Goal: Task Accomplishment & Management: Manage account settings

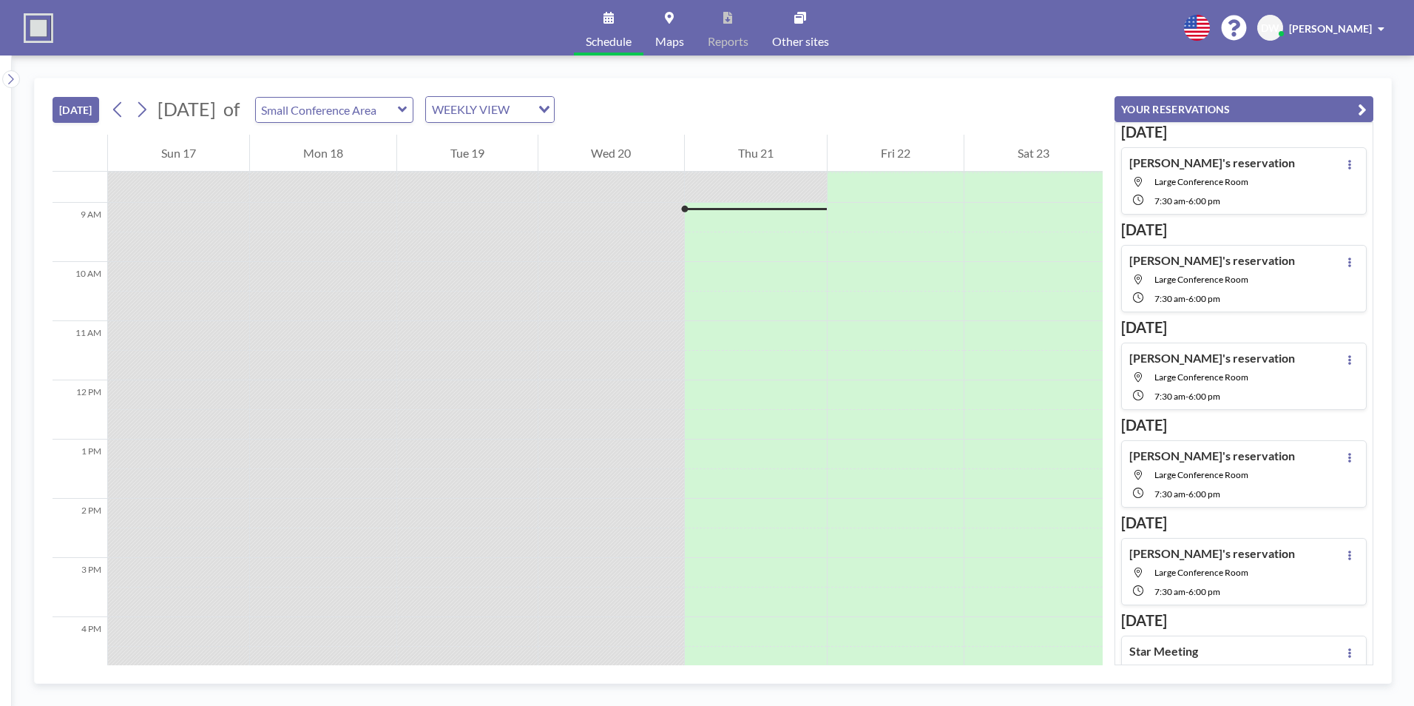
scroll to position [503, 0]
click at [1347, 167] on icon at bounding box center [1350, 165] width 6 height 10
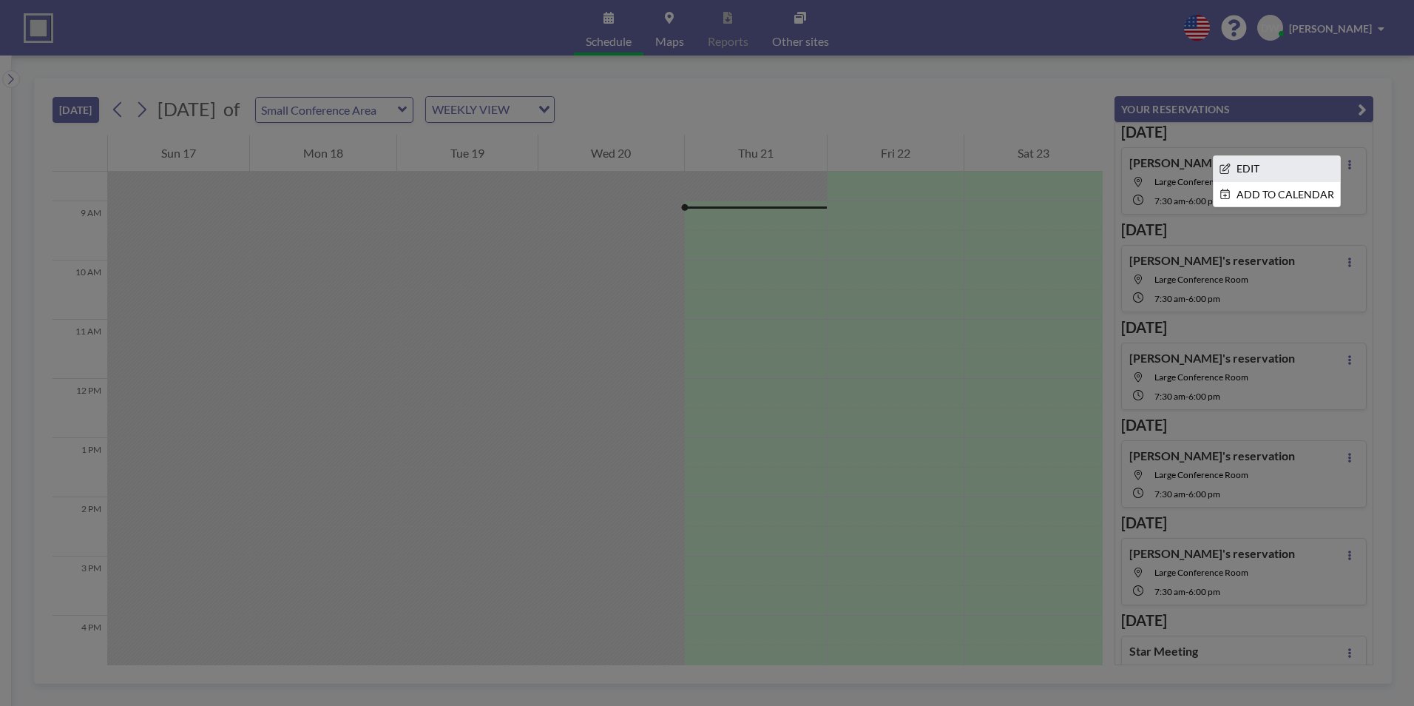
click at [1320, 167] on li "EDIT" at bounding box center [1277, 168] width 126 height 25
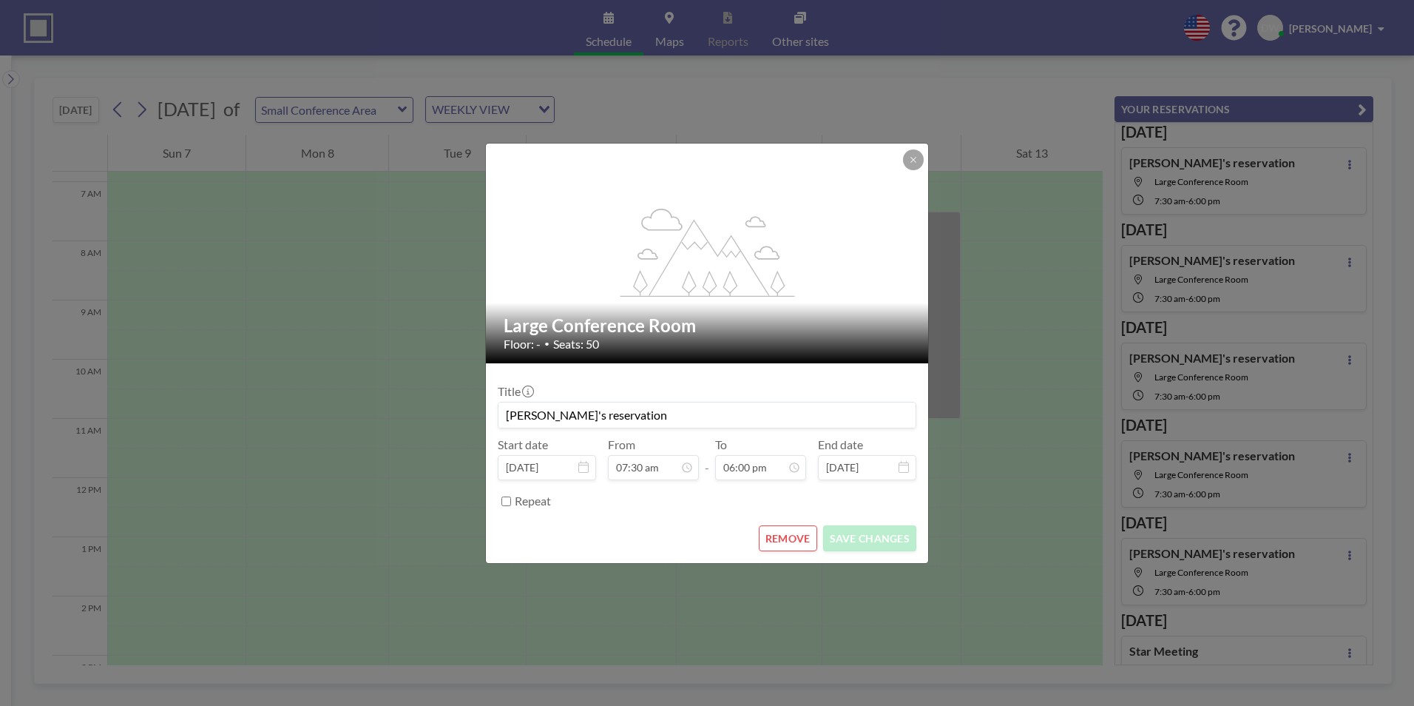
scroll to position [414, 0]
click at [786, 543] on button "REMOVE" at bounding box center [788, 538] width 58 height 26
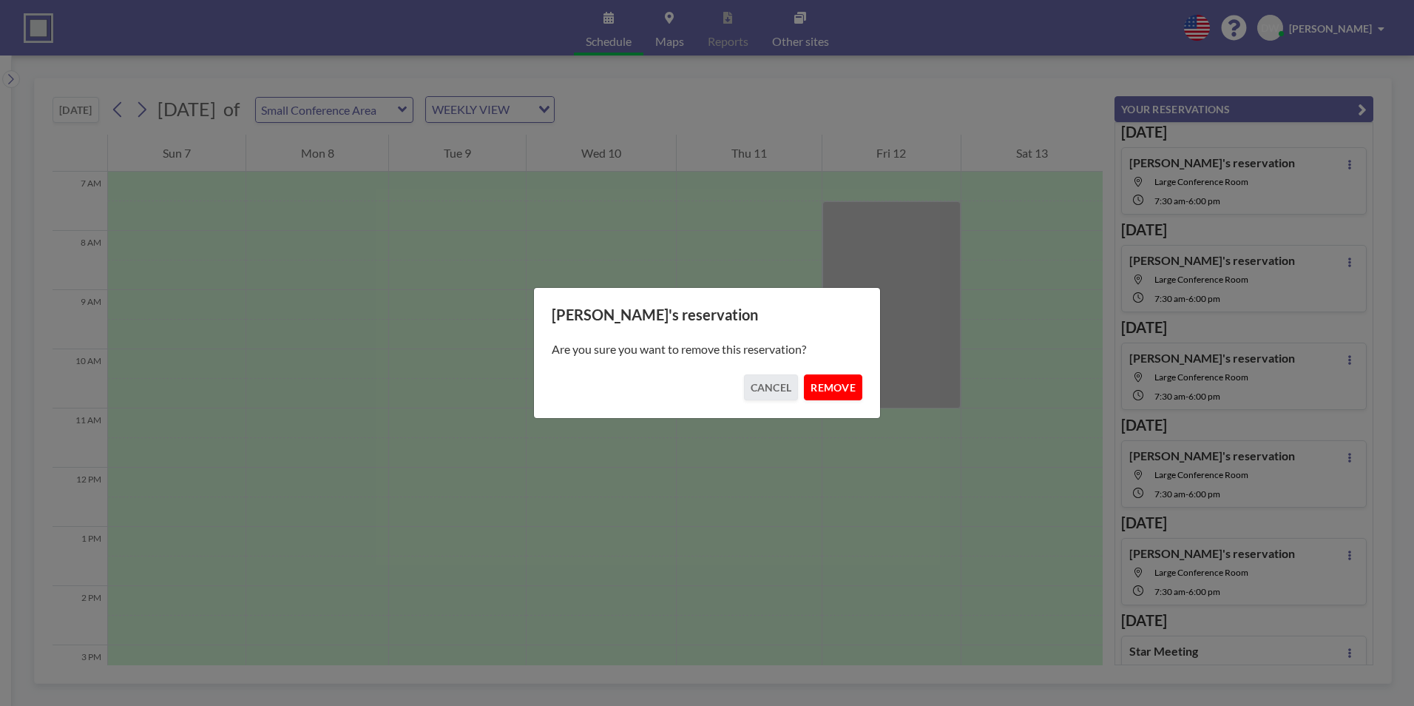
click at [847, 386] on button "REMOVE" at bounding box center [833, 387] width 58 height 26
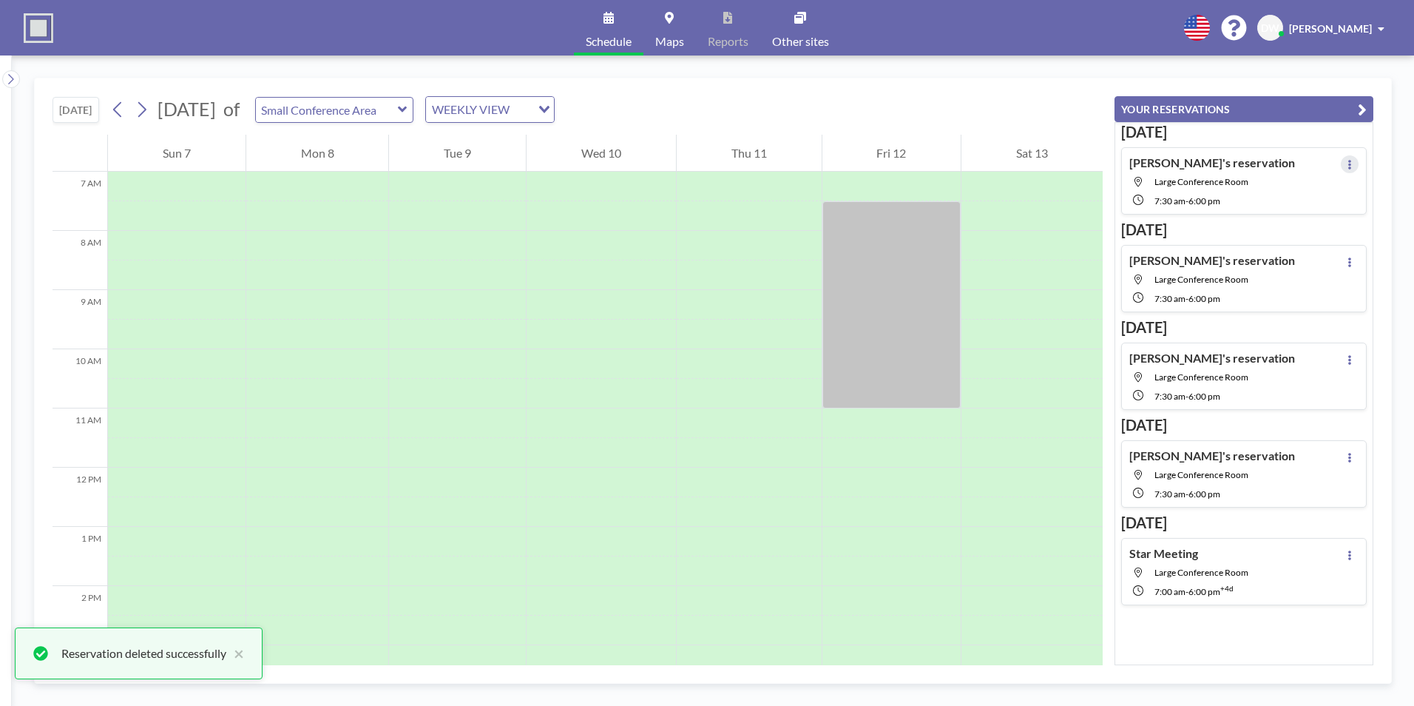
click at [1349, 164] on icon at bounding box center [1350, 165] width 3 height 10
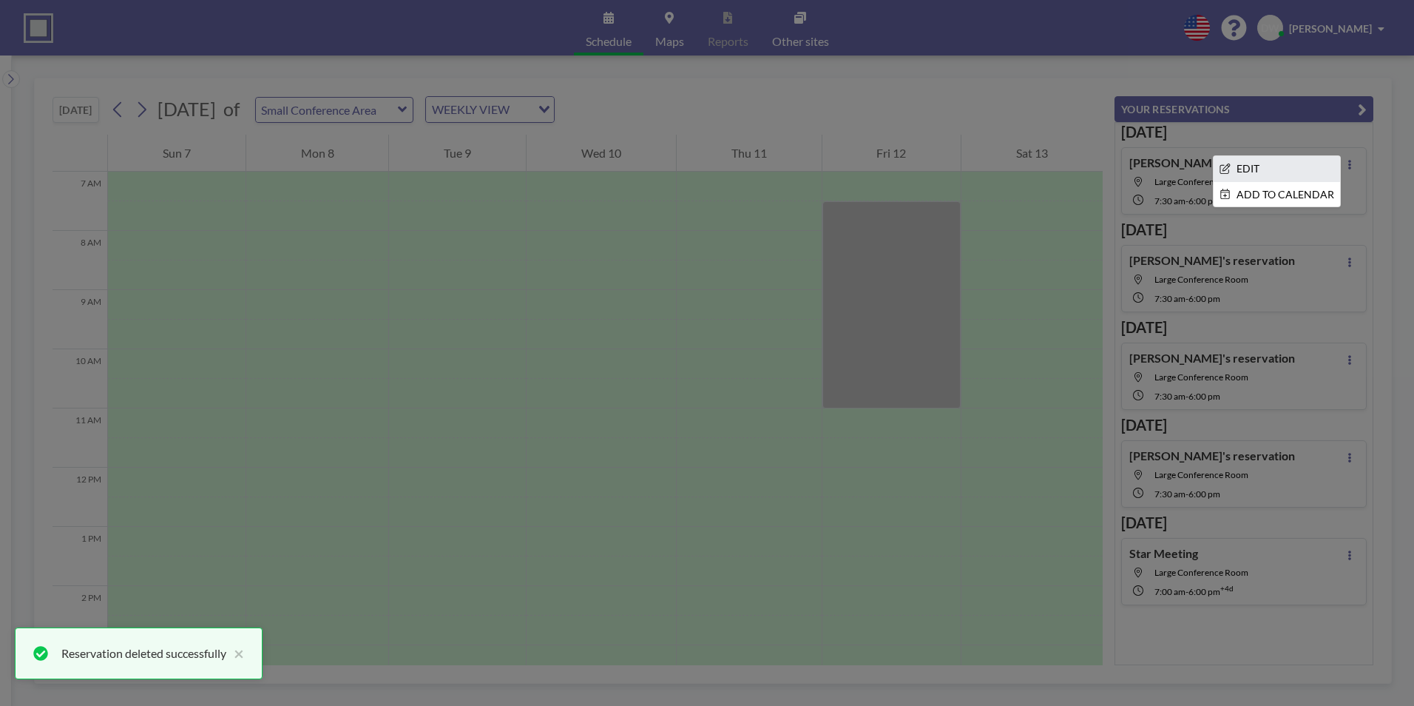
click at [1258, 175] on li "EDIT" at bounding box center [1277, 168] width 126 height 25
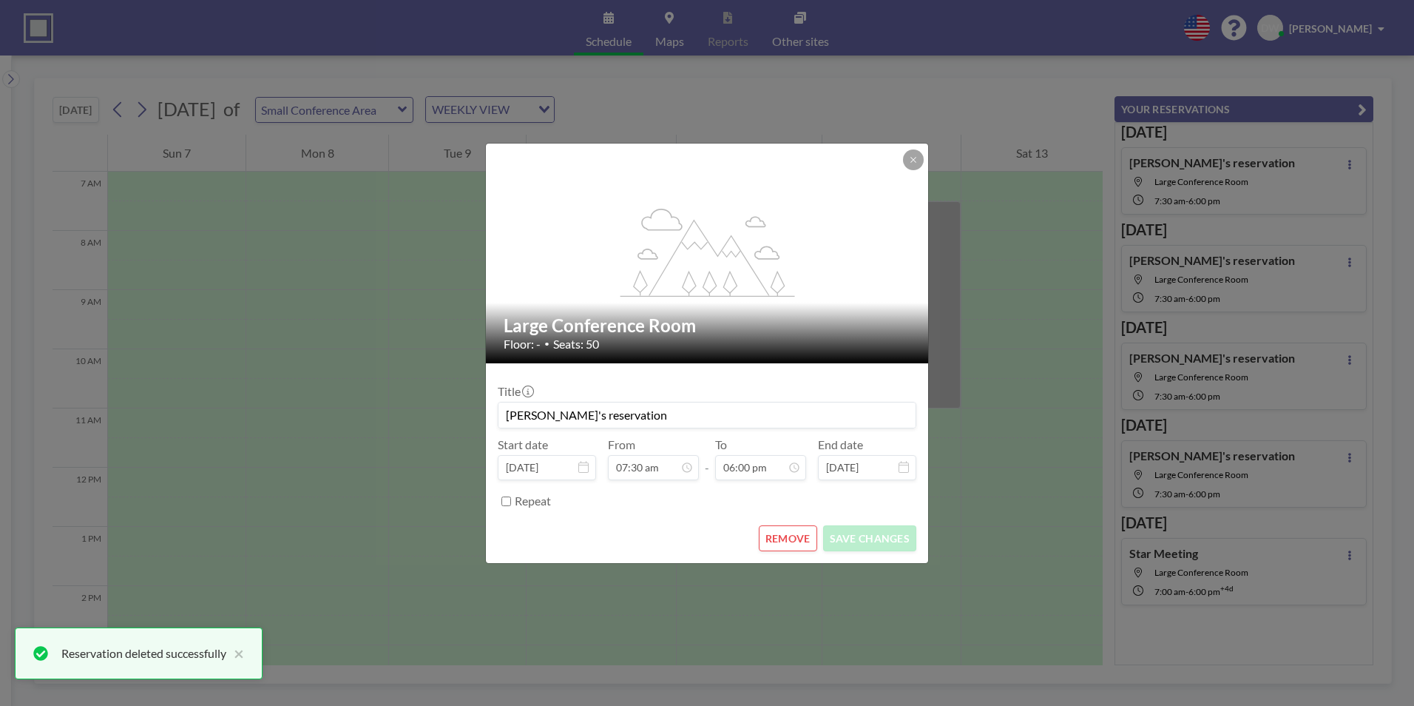
scroll to position [395, 0]
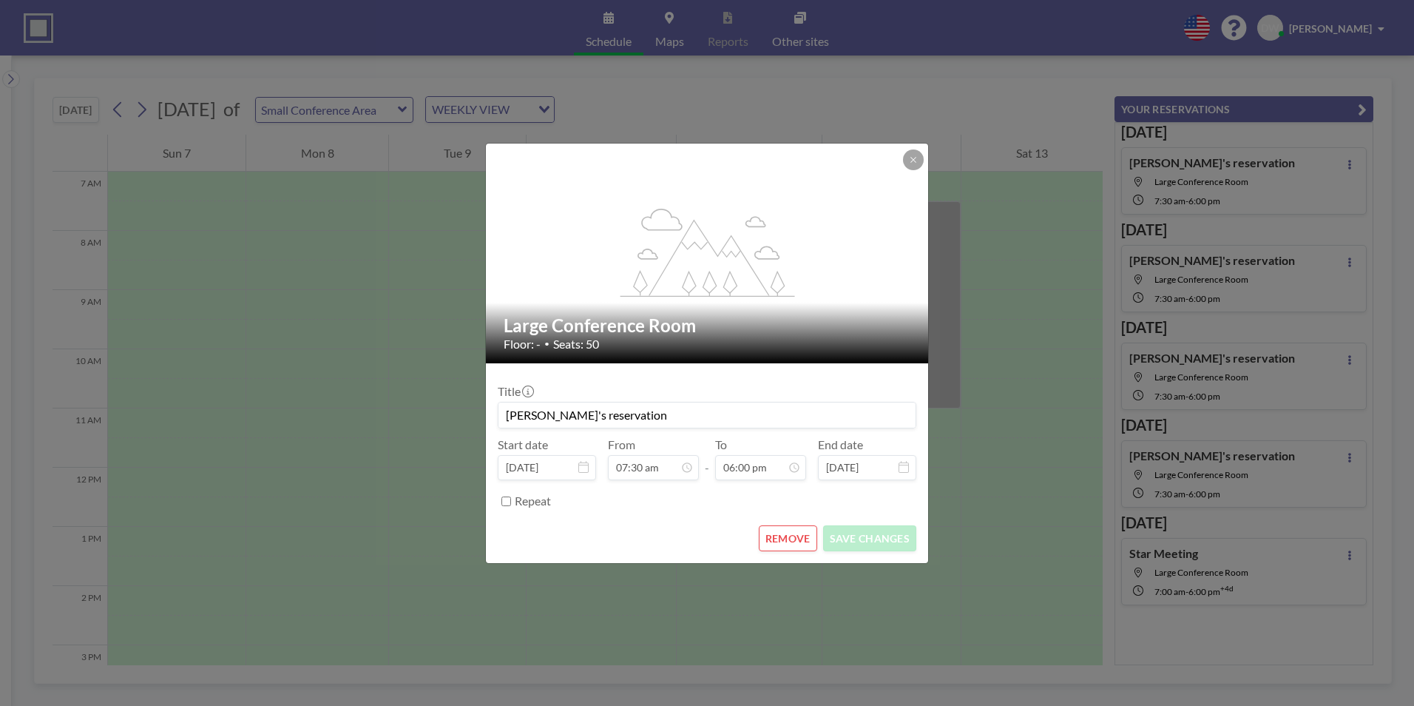
click at [779, 539] on button "REMOVE" at bounding box center [788, 538] width 58 height 26
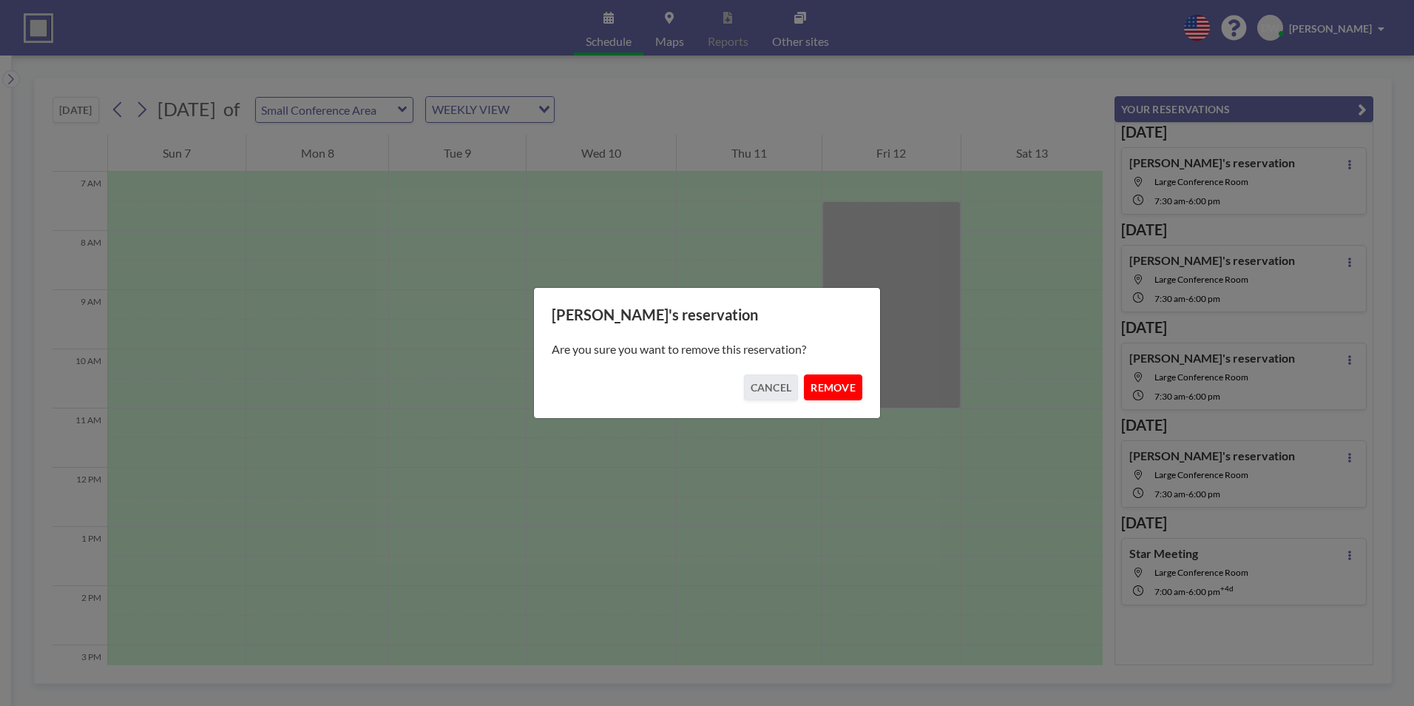
click at [823, 385] on button "REMOVE" at bounding box center [833, 387] width 58 height 26
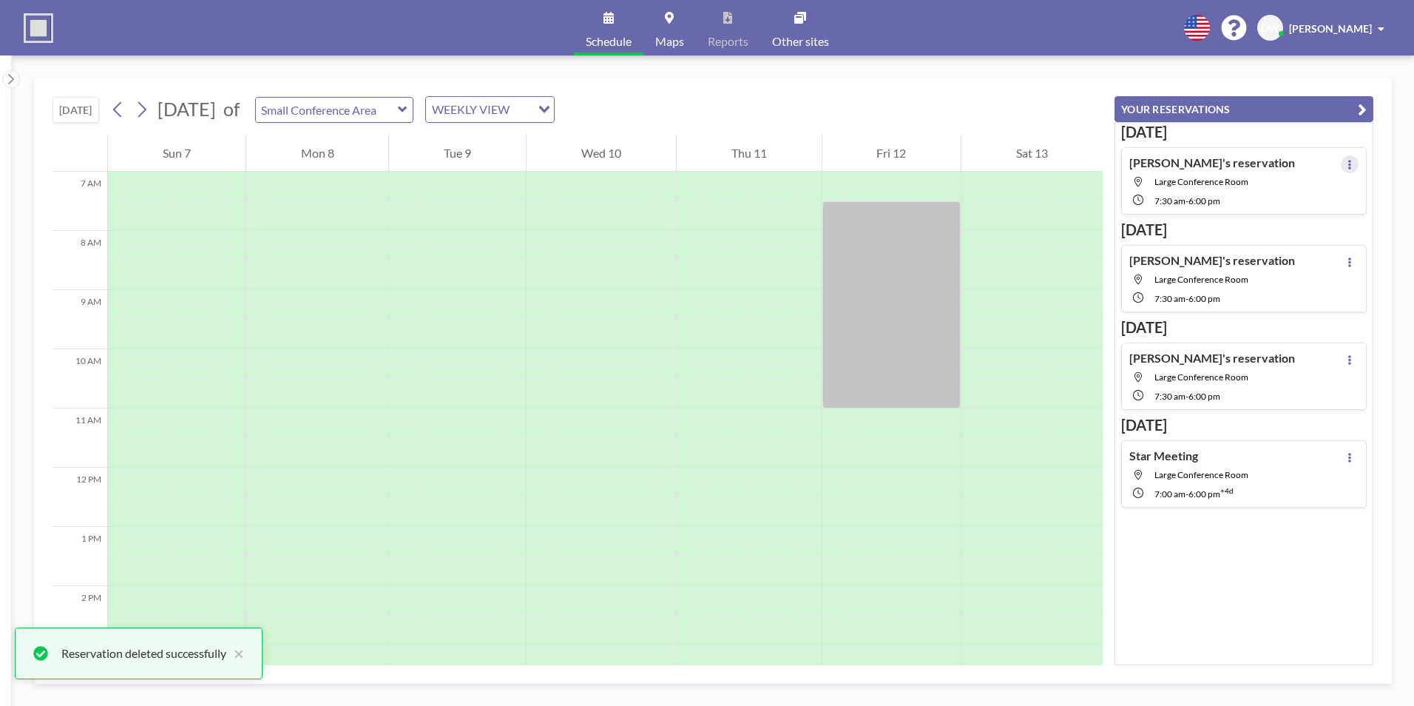
click at [1349, 164] on icon at bounding box center [1350, 165] width 3 height 10
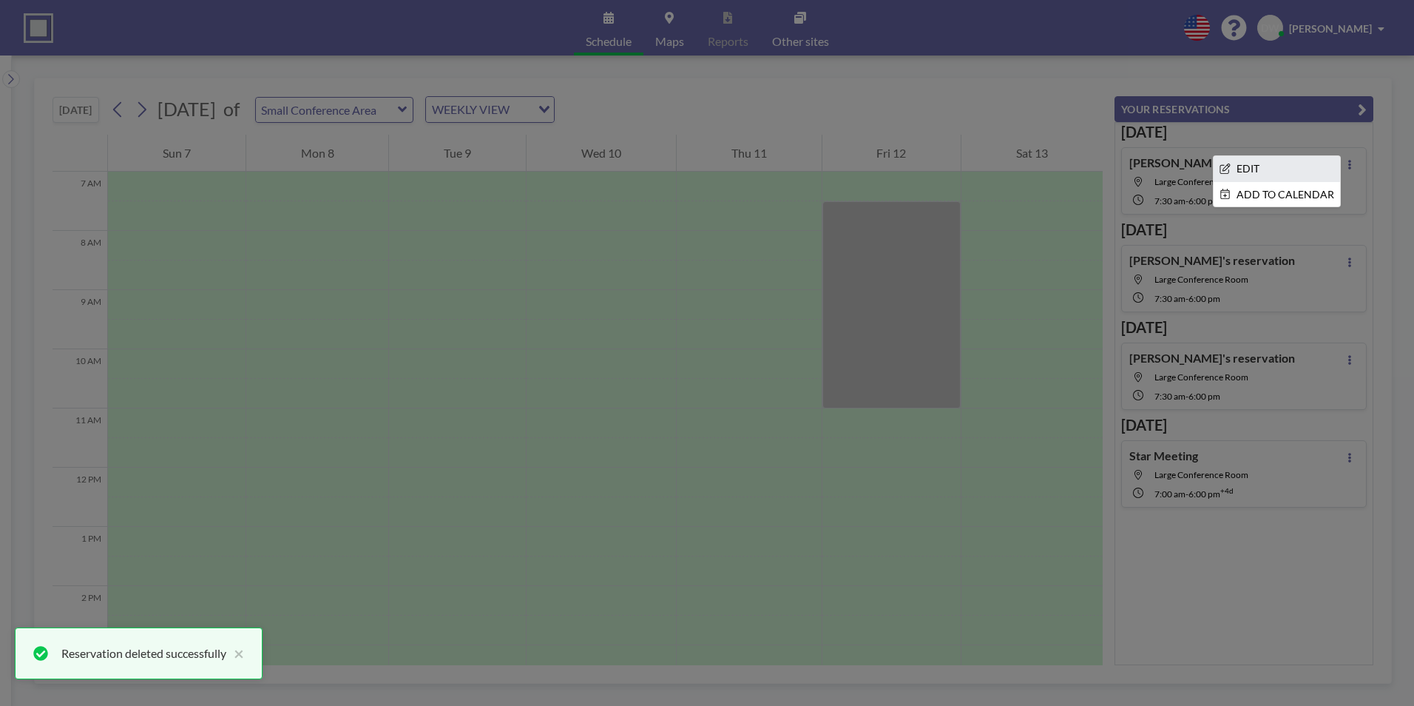
click at [1244, 175] on li "EDIT" at bounding box center [1277, 168] width 126 height 25
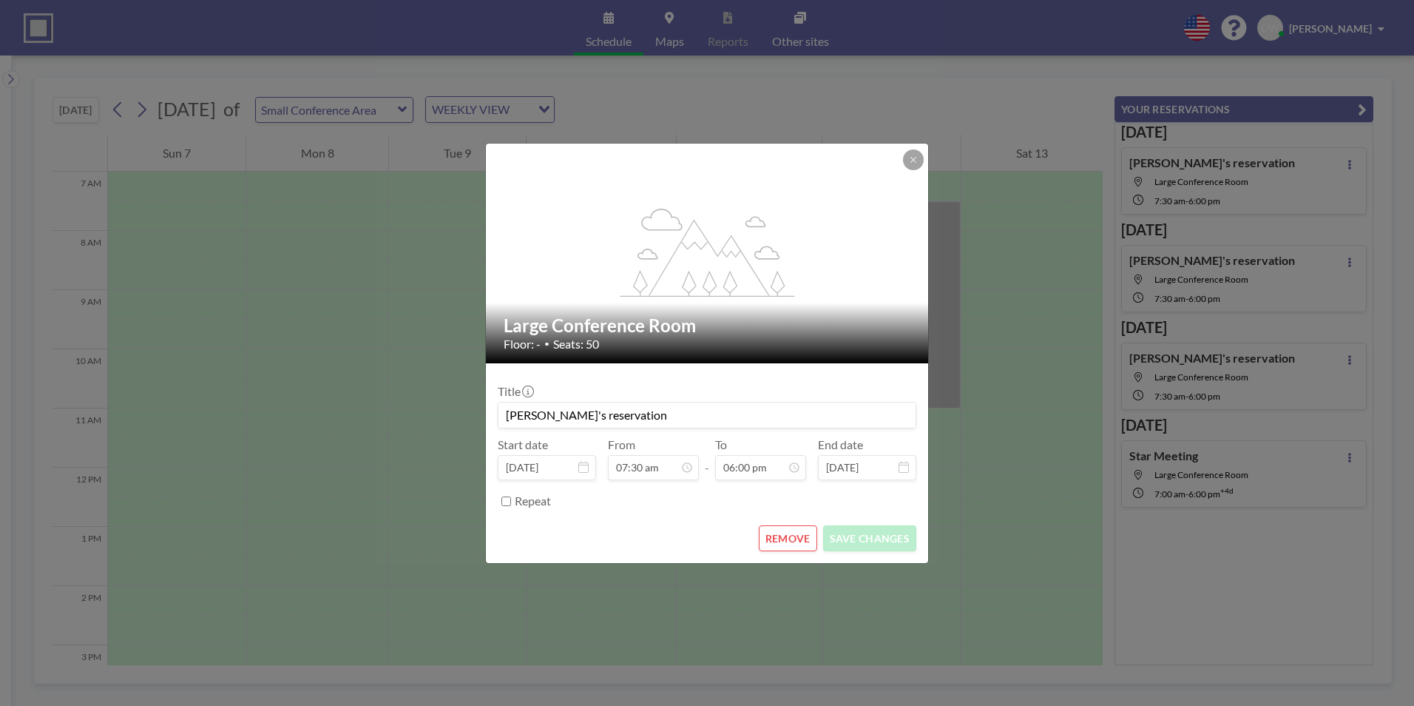
click at [786, 542] on button "REMOVE" at bounding box center [788, 538] width 58 height 26
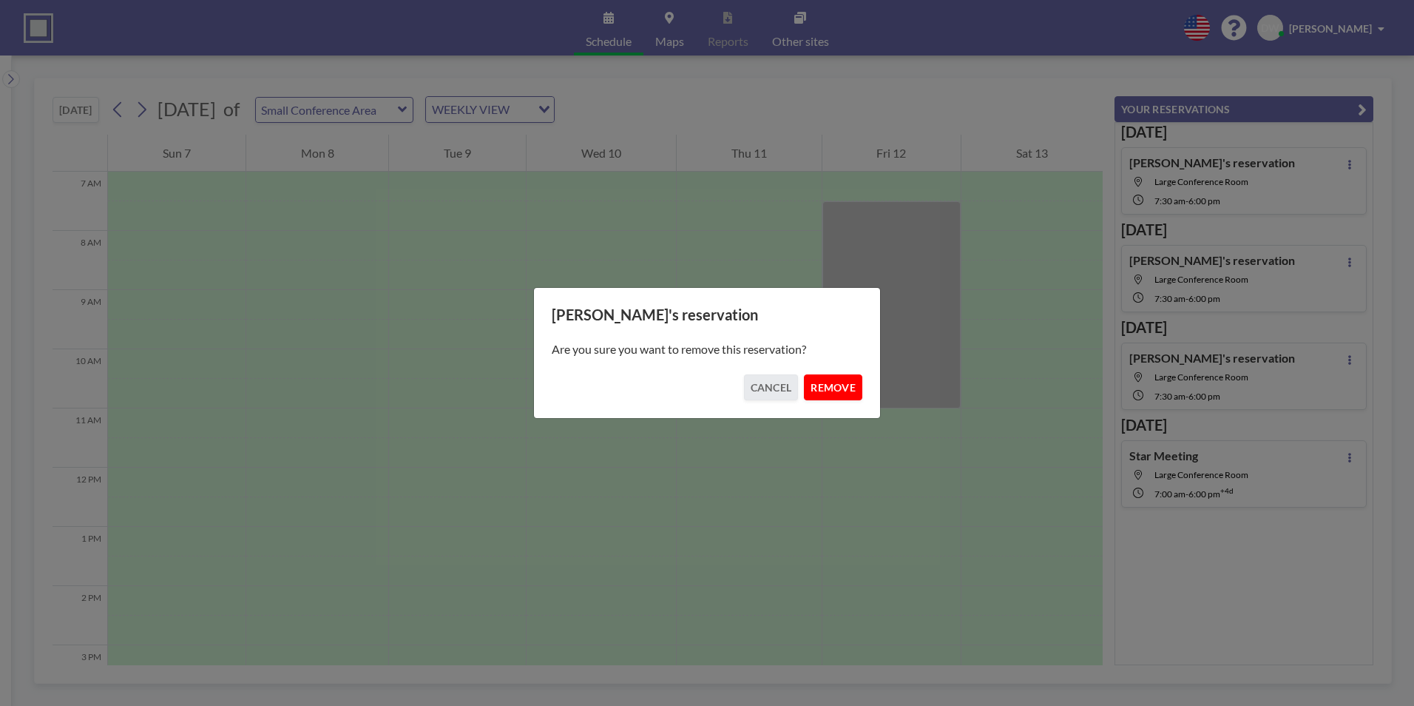
click at [834, 379] on button "REMOVE" at bounding box center [833, 387] width 58 height 26
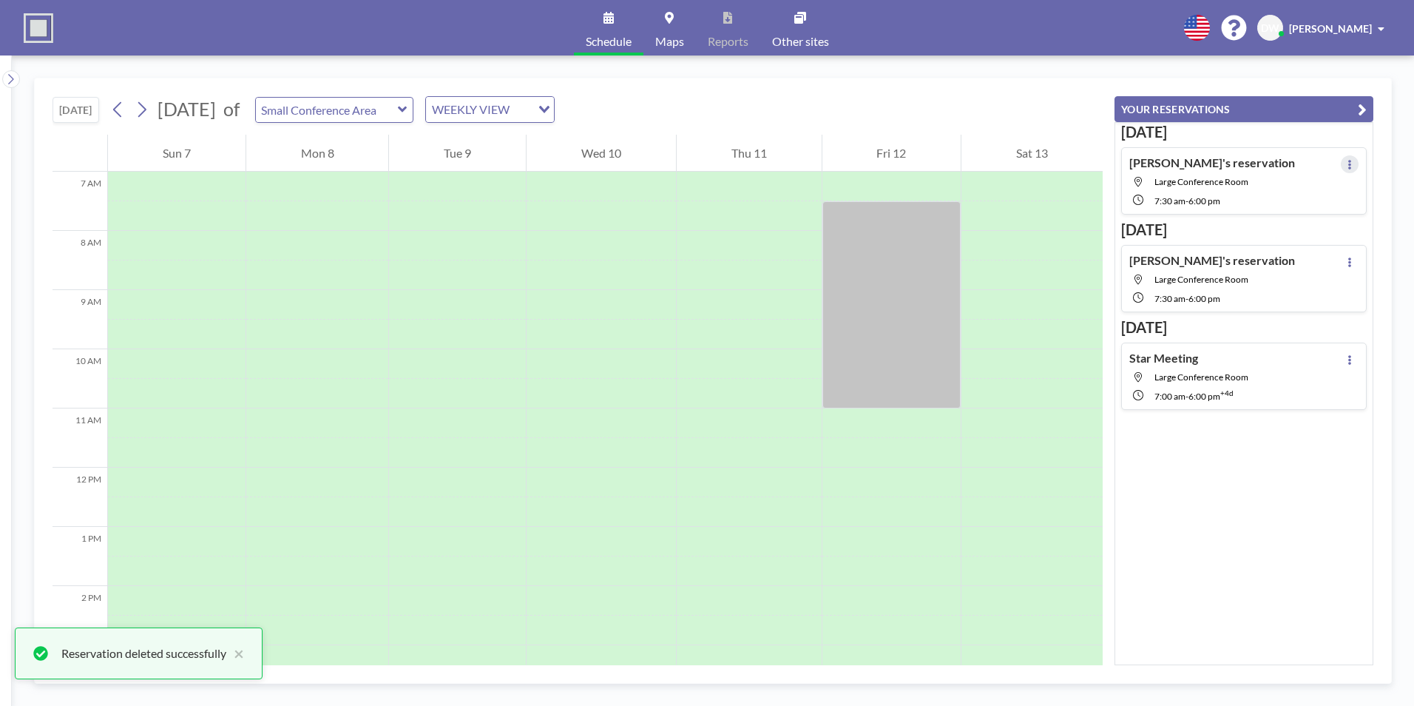
click at [1347, 163] on icon at bounding box center [1350, 165] width 6 height 10
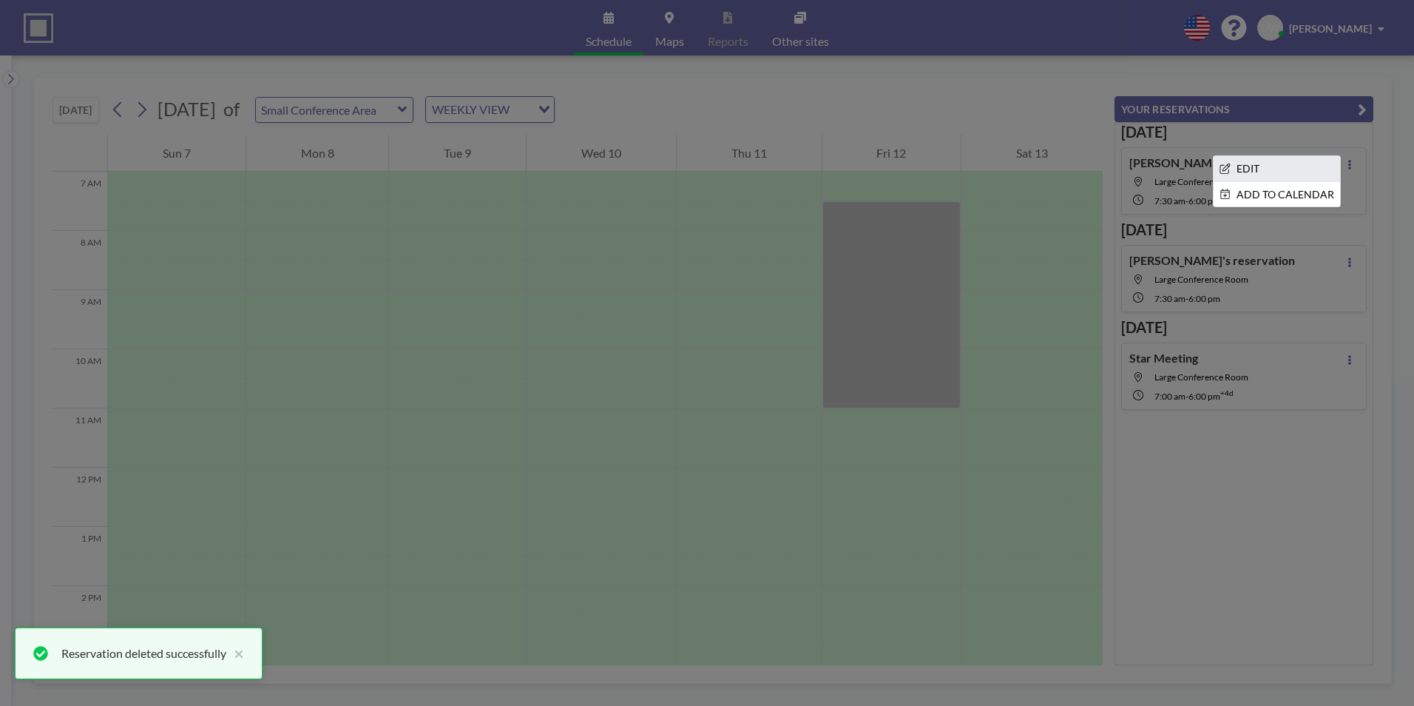
click at [1258, 173] on li "EDIT" at bounding box center [1277, 168] width 126 height 25
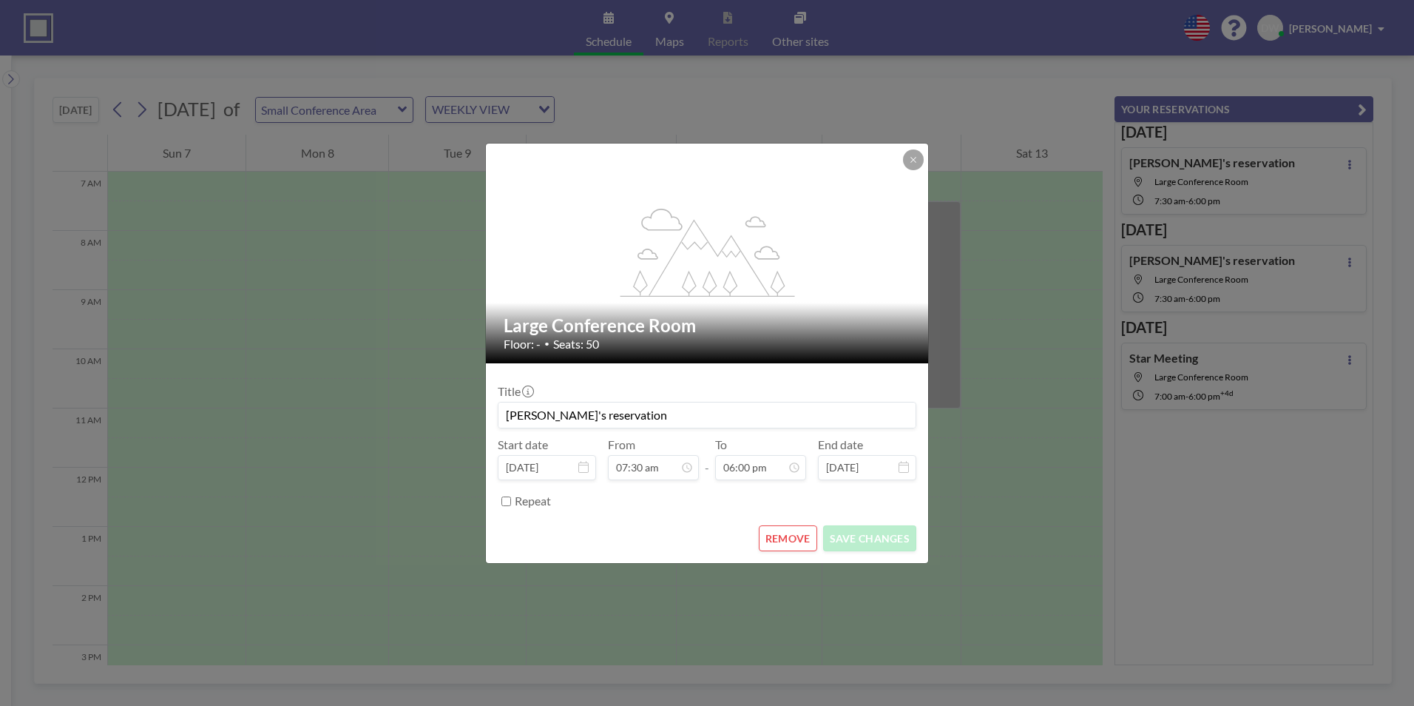
scroll to position [0, 0]
click at [782, 542] on button "REMOVE" at bounding box center [788, 538] width 58 height 26
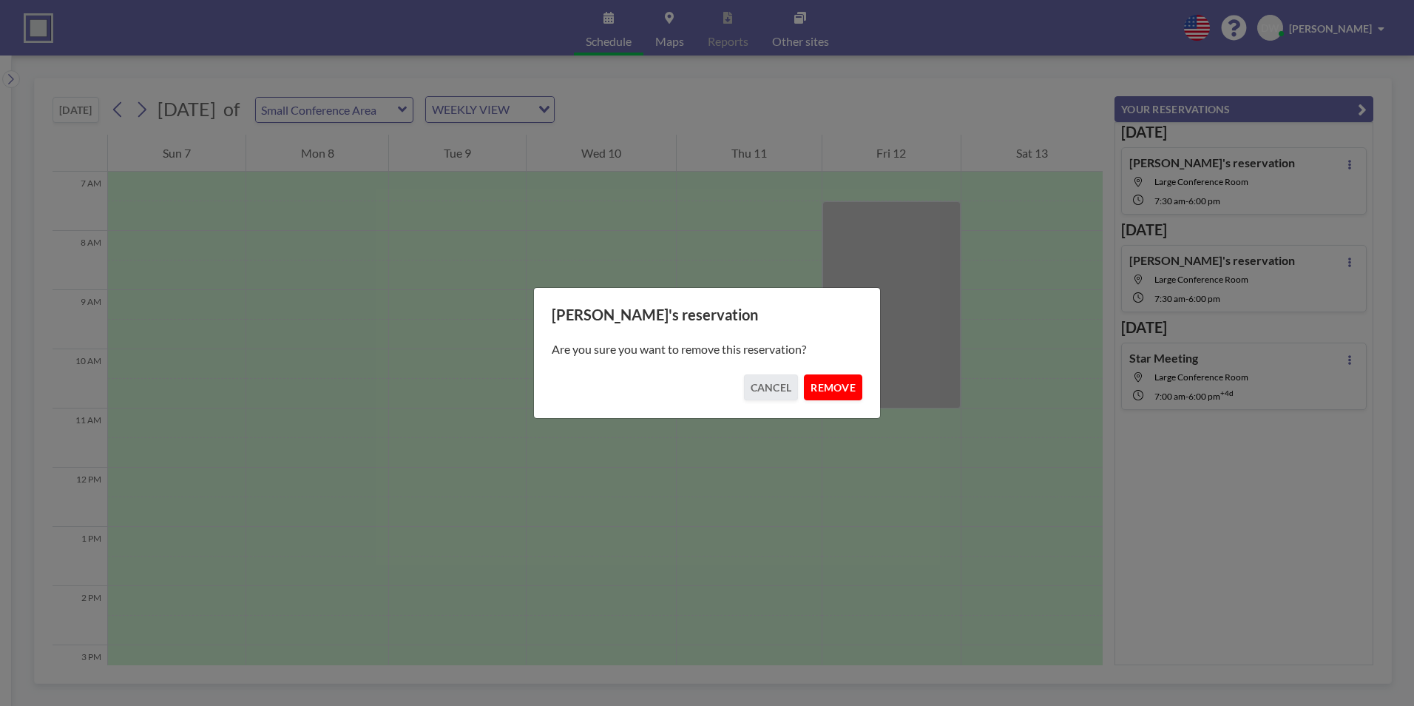
click at [835, 386] on button "REMOVE" at bounding box center [833, 387] width 58 height 26
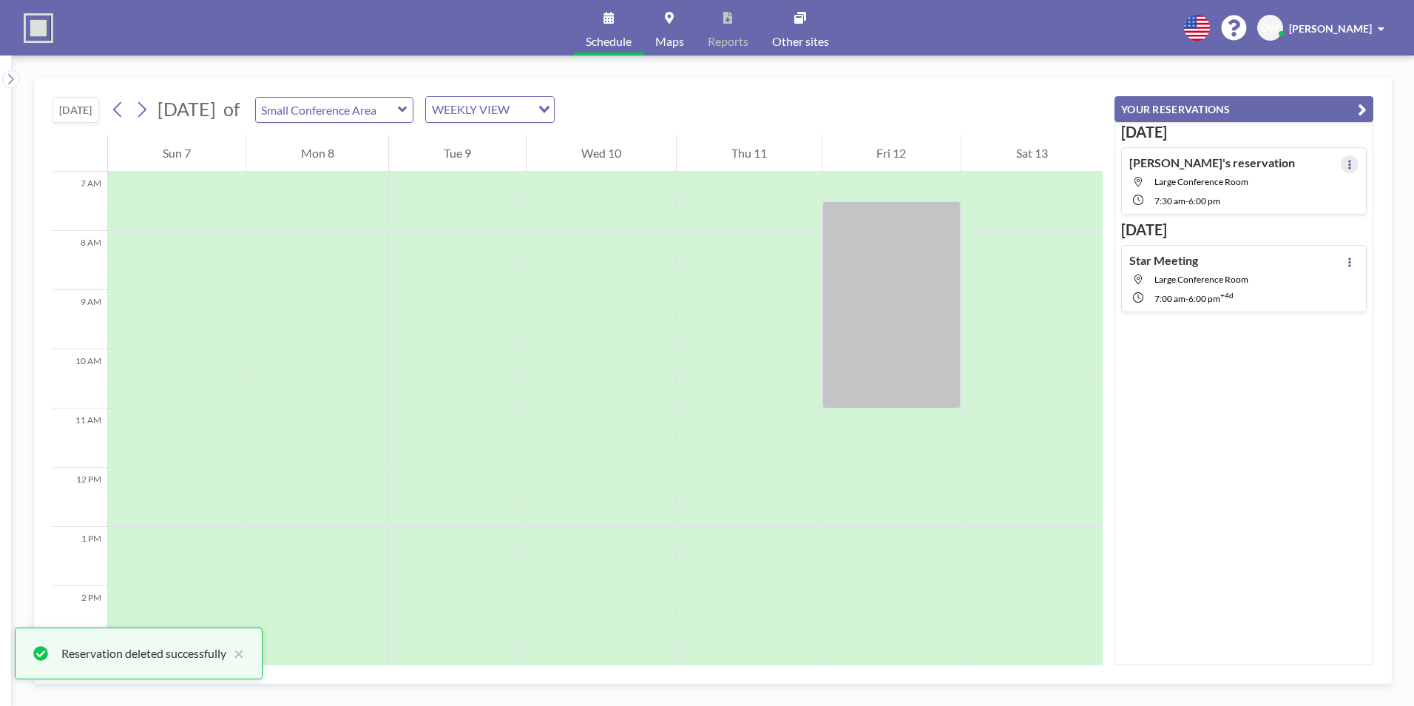
click at [1349, 162] on icon at bounding box center [1350, 165] width 3 height 10
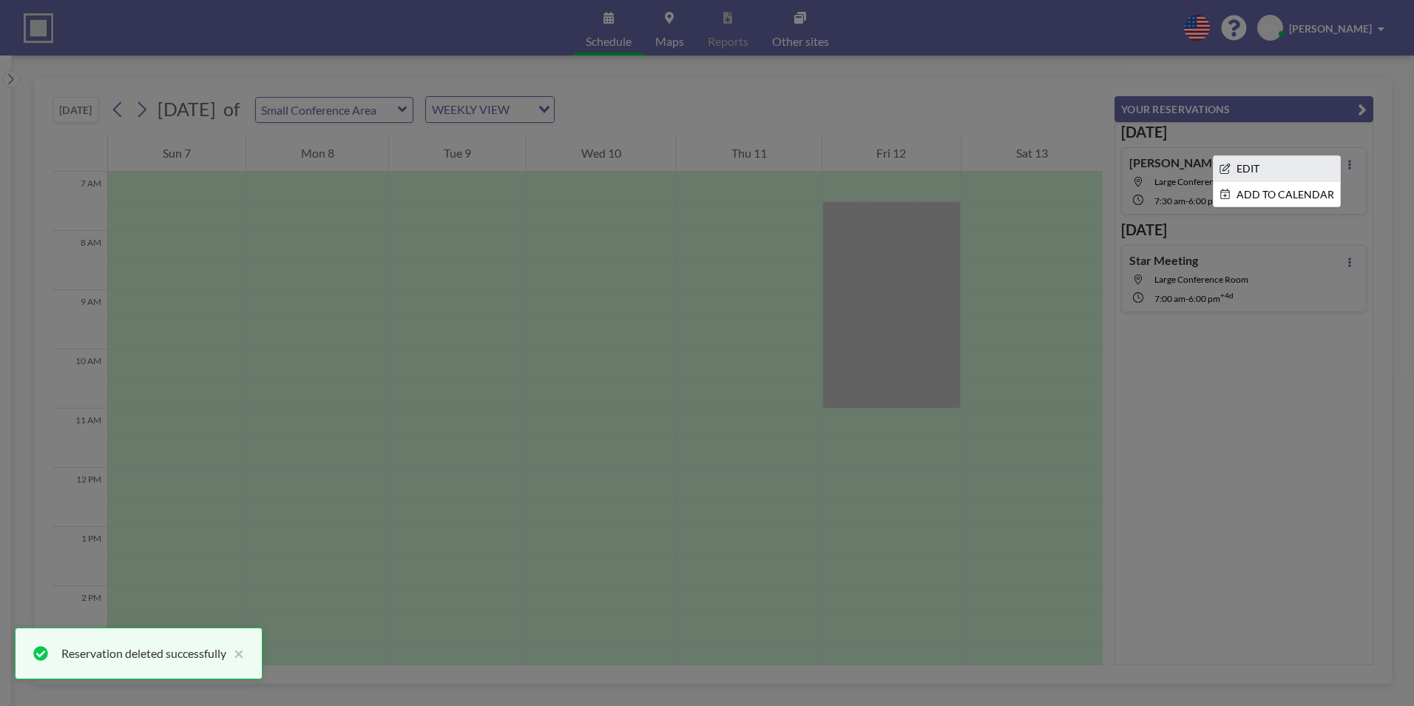
click at [1292, 165] on li "EDIT" at bounding box center [1277, 168] width 126 height 25
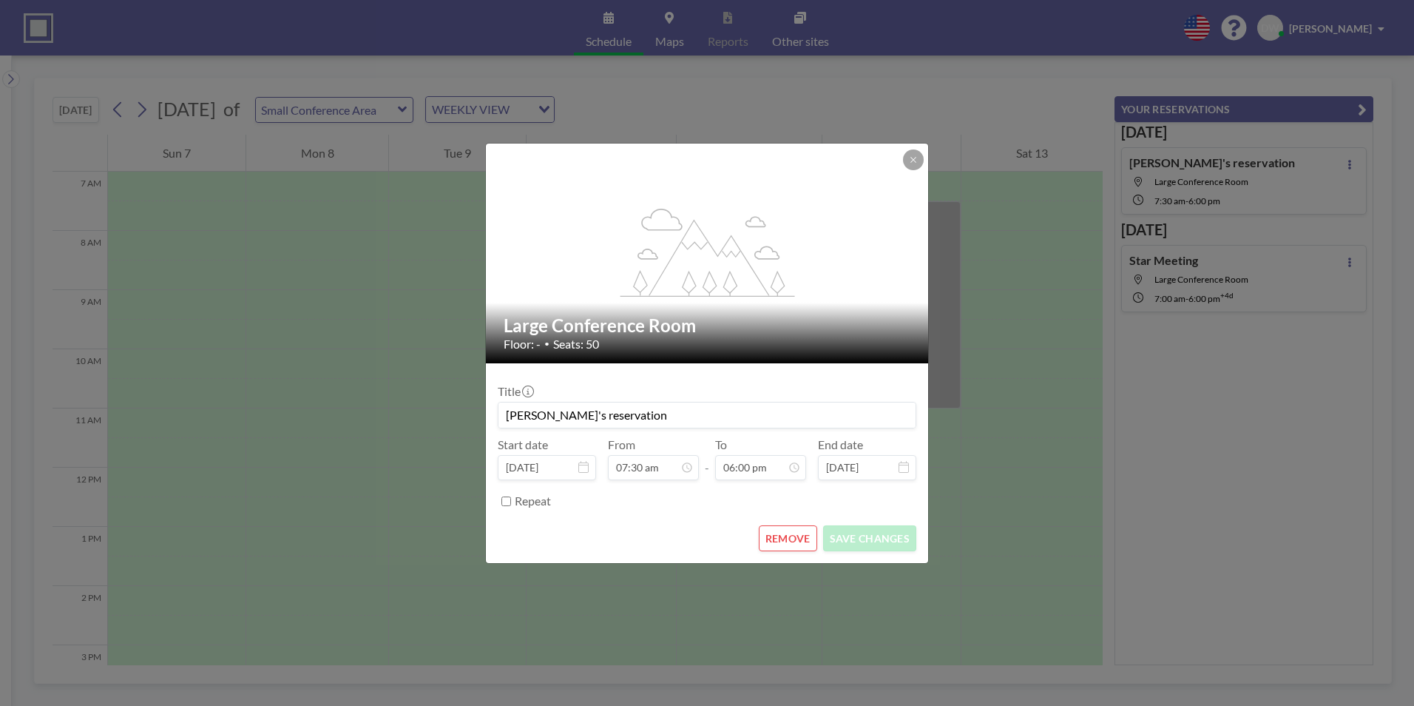
click at [801, 534] on button "REMOVE" at bounding box center [788, 538] width 58 height 26
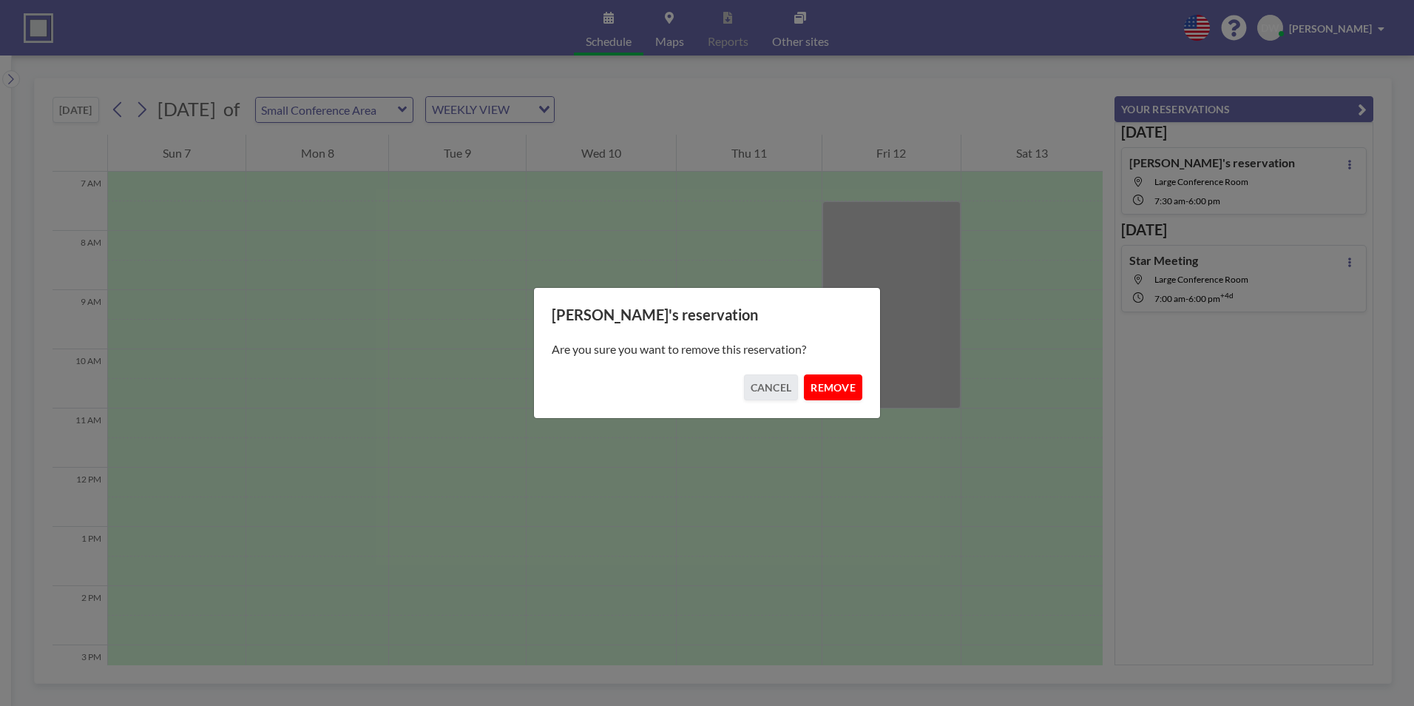
click at [850, 387] on button "REMOVE" at bounding box center [833, 387] width 58 height 26
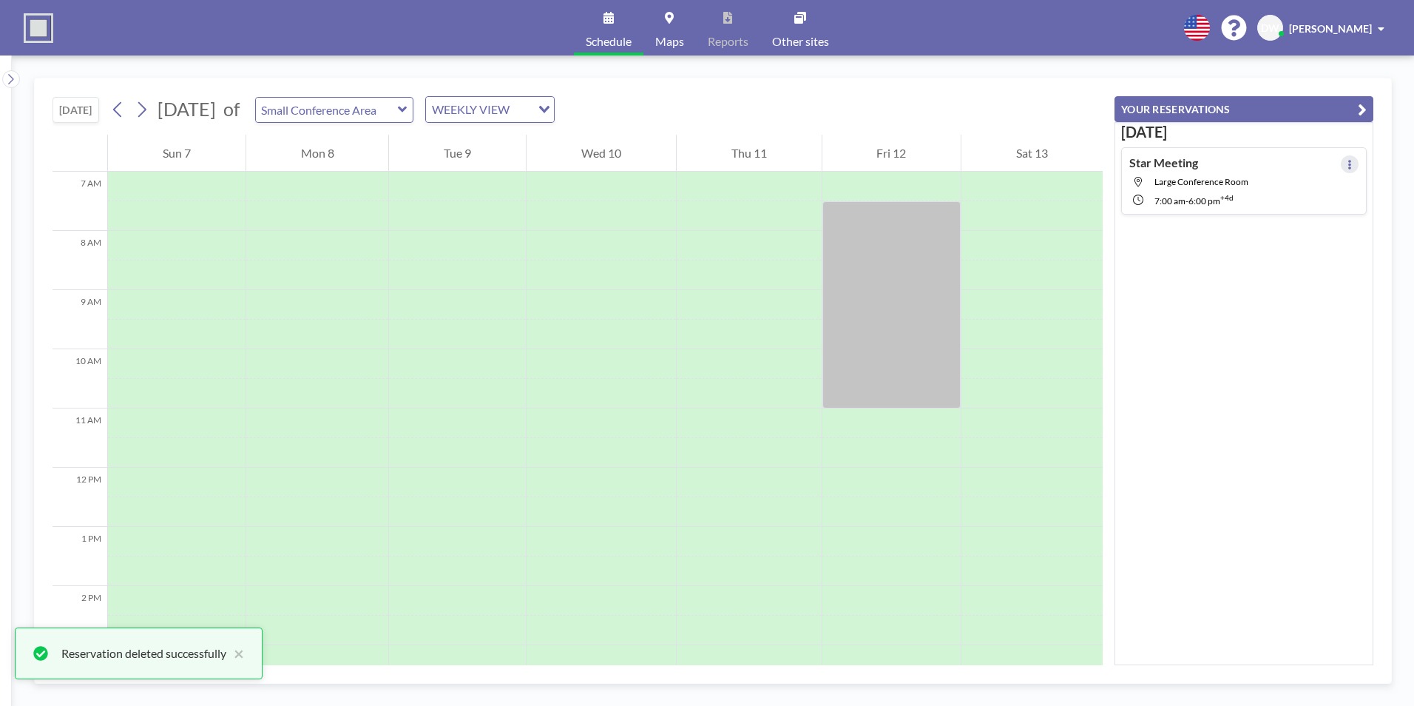
click at [1349, 165] on icon at bounding box center [1350, 165] width 3 height 10
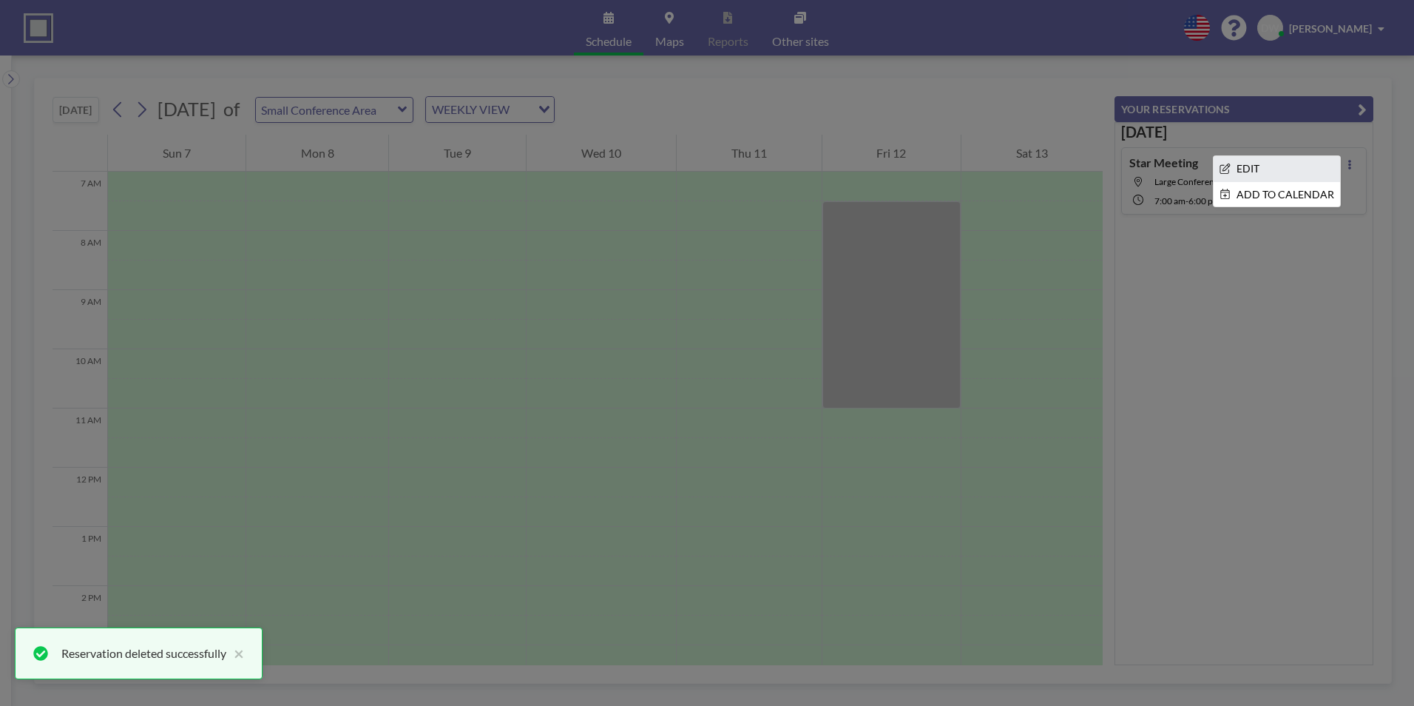
click at [1248, 172] on li "EDIT" at bounding box center [1277, 168] width 126 height 25
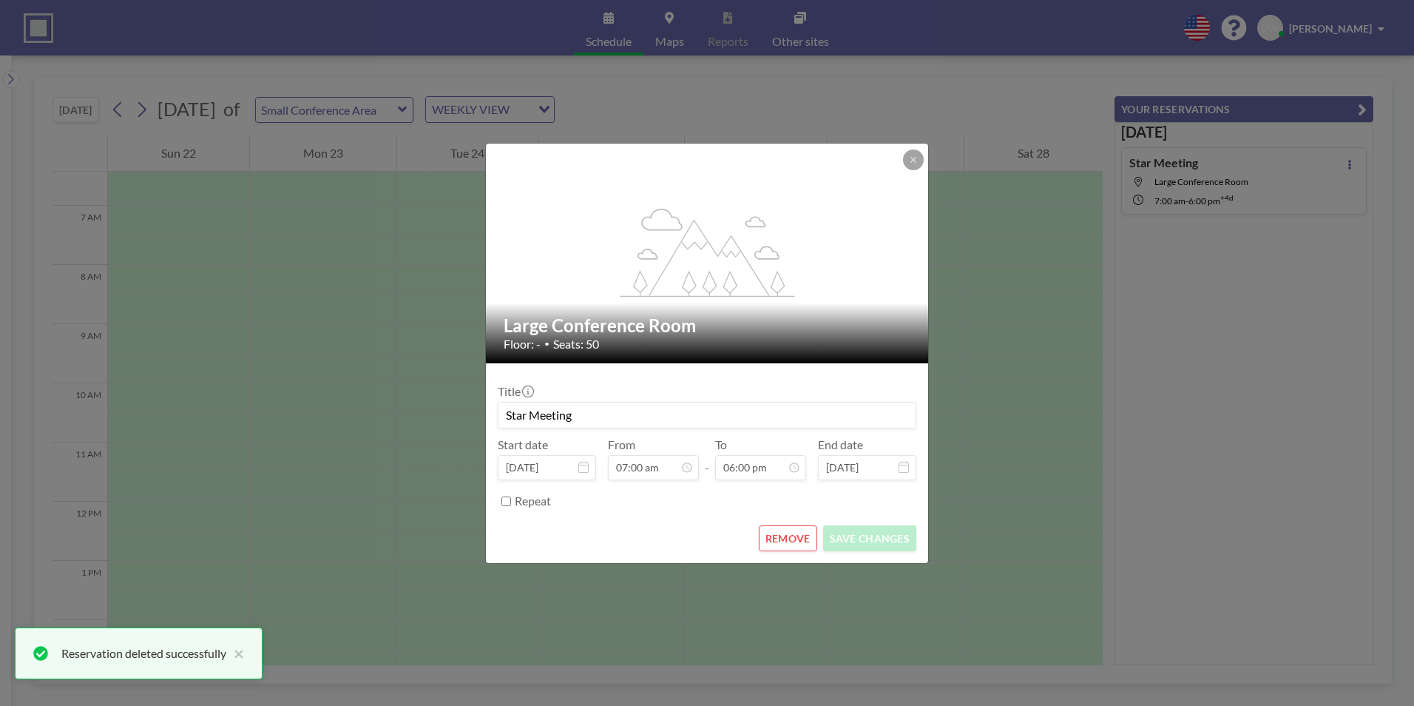
scroll to position [385, 0]
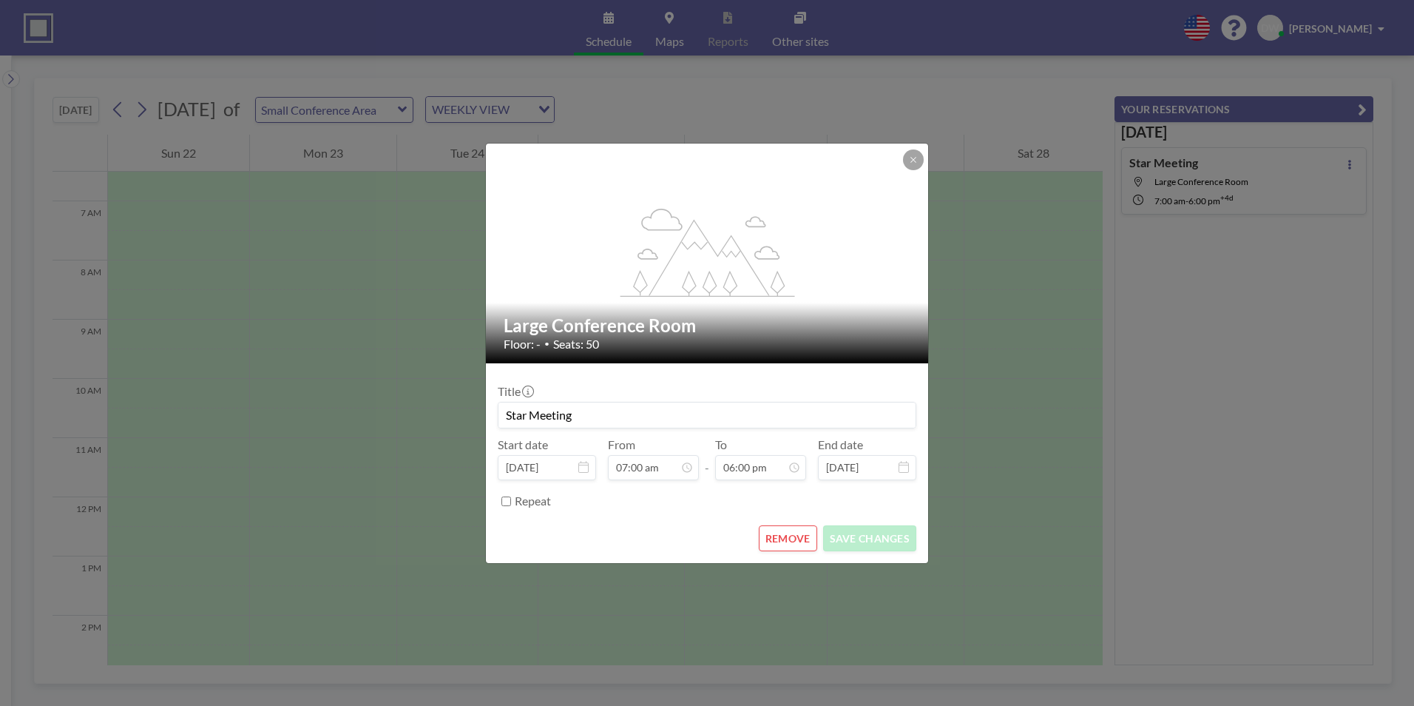
click at [791, 537] on button "REMOVE" at bounding box center [788, 538] width 58 height 26
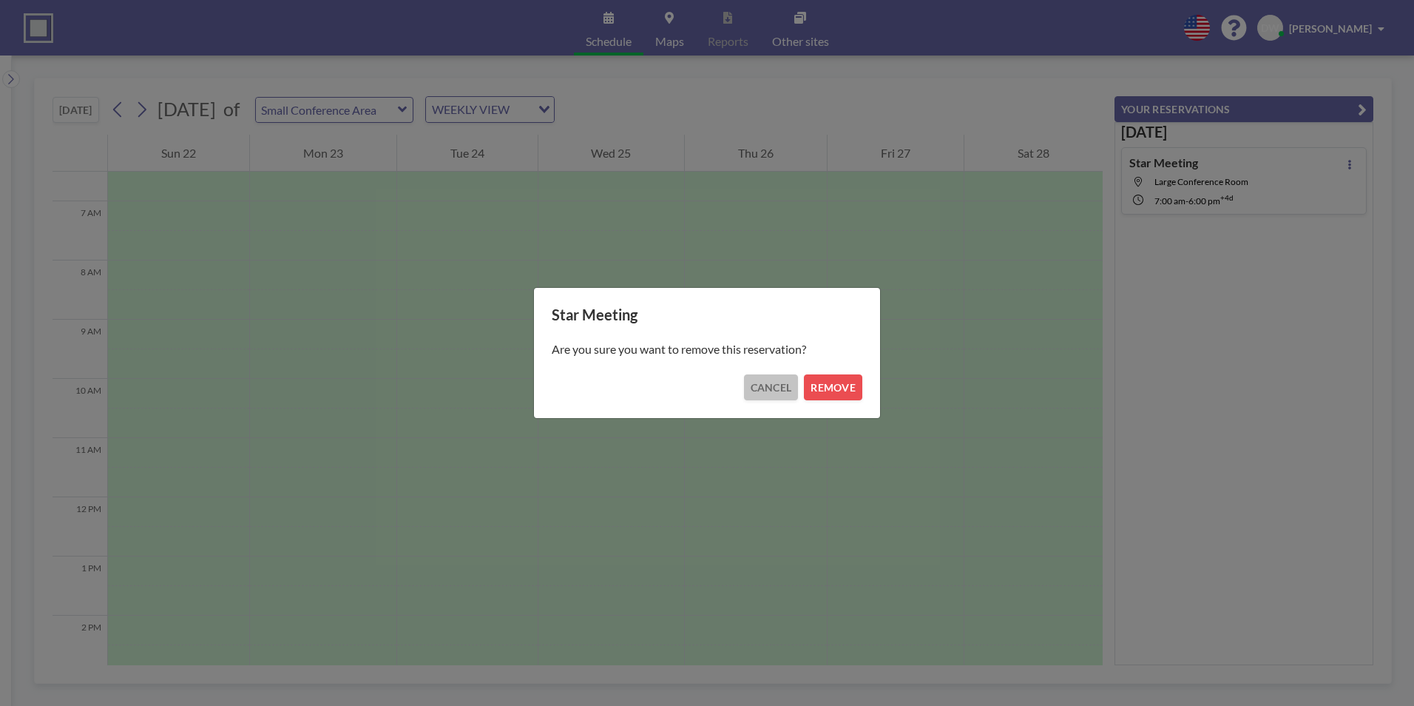
click at [754, 385] on button "CANCEL" at bounding box center [771, 387] width 55 height 26
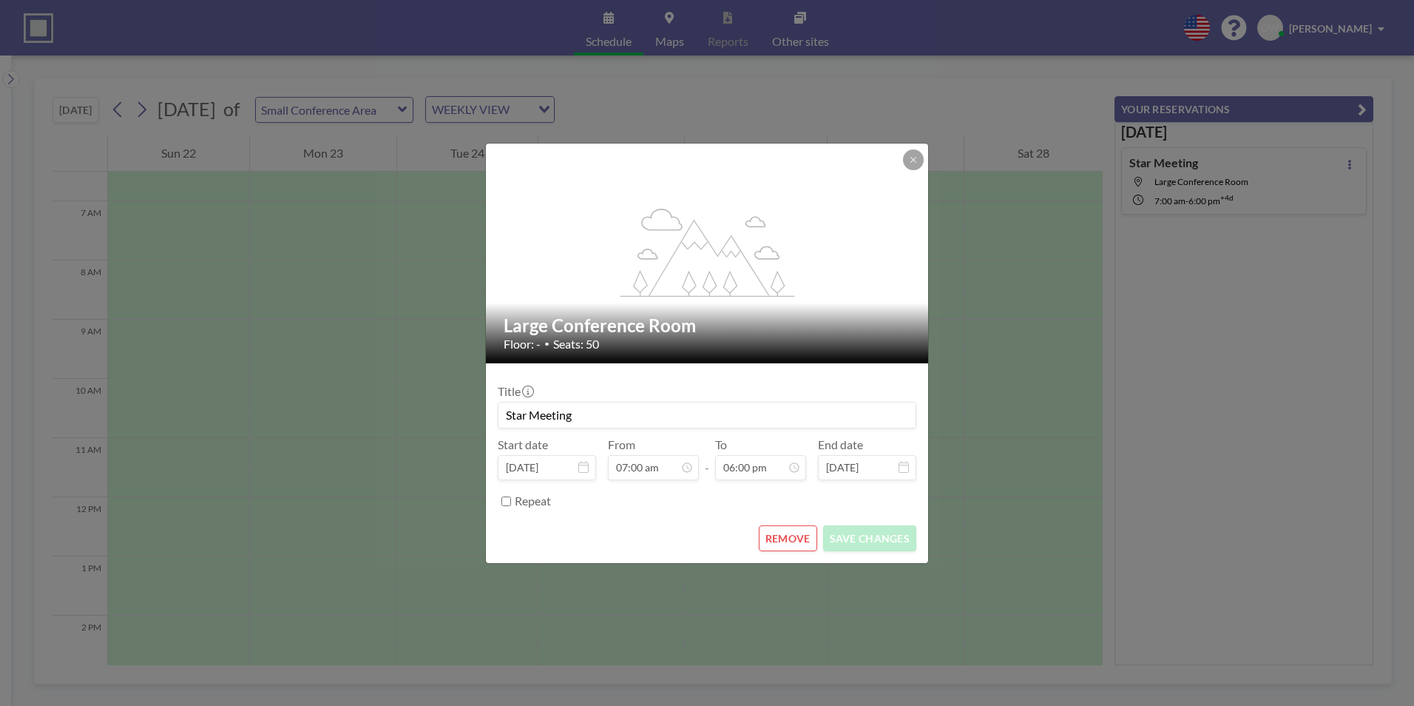
scroll to position [948, 0]
click at [914, 161] on icon at bounding box center [913, 159] width 9 height 9
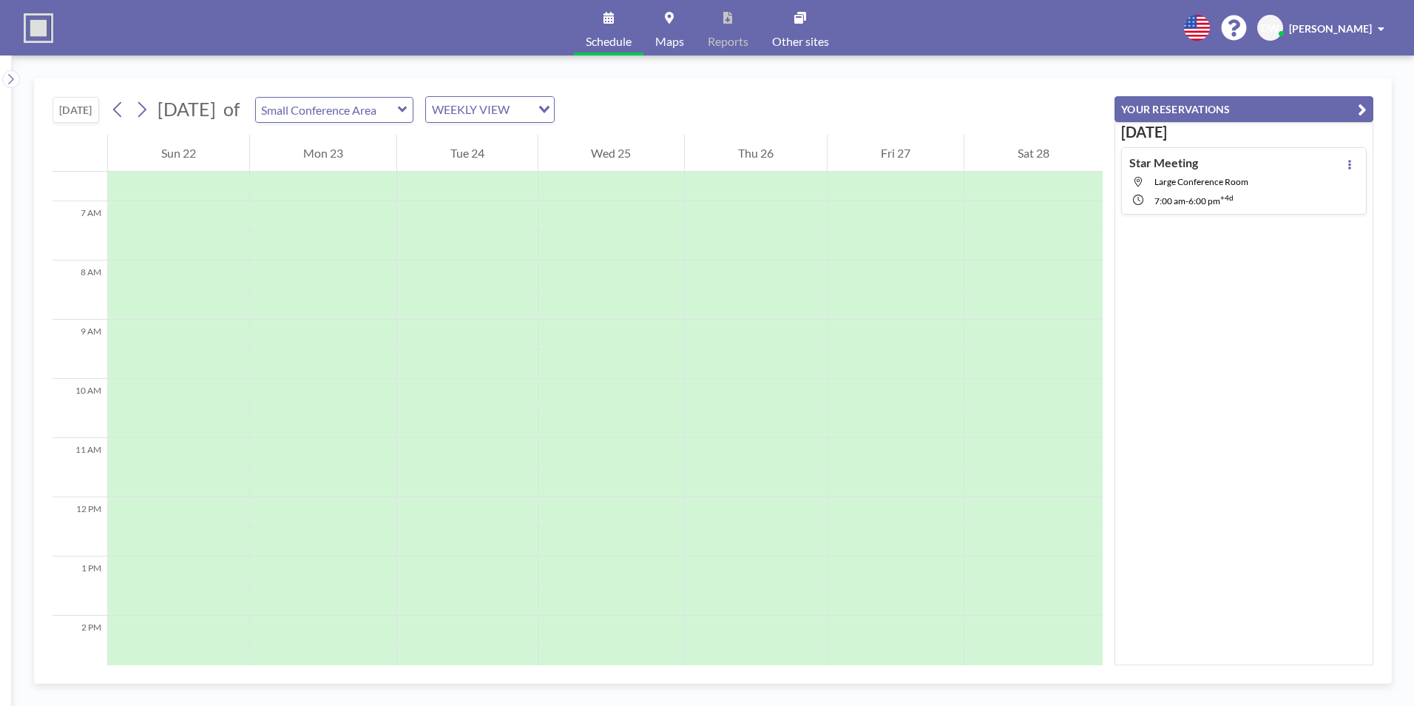
click at [1255, 104] on button "YOUR RESERVATIONS" at bounding box center [1244, 109] width 259 height 26
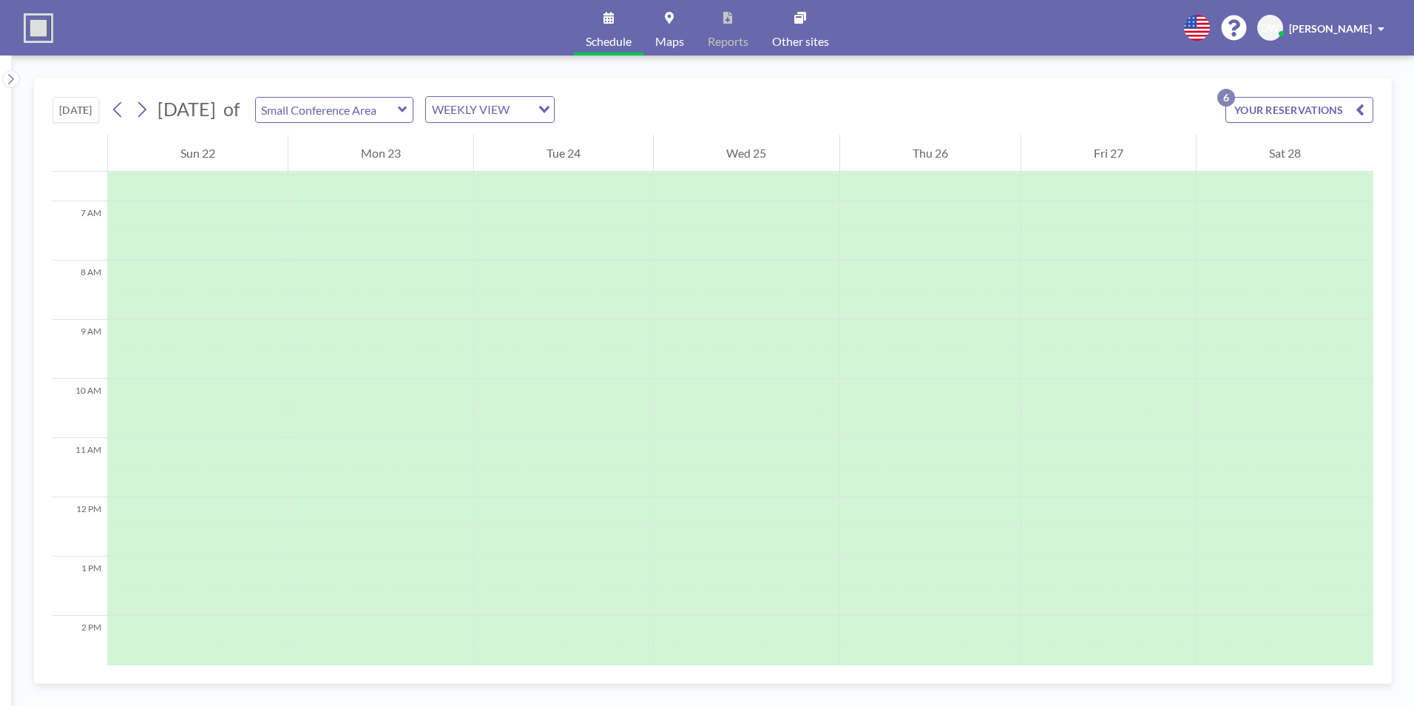
click at [1309, 107] on button "YOUR RESERVATIONS 6" at bounding box center [1300, 110] width 148 height 26
